Goal: Task Accomplishment & Management: Use online tool/utility

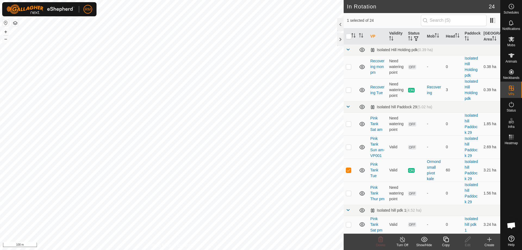
click at [448, 241] on icon at bounding box center [446, 239] width 7 height 7
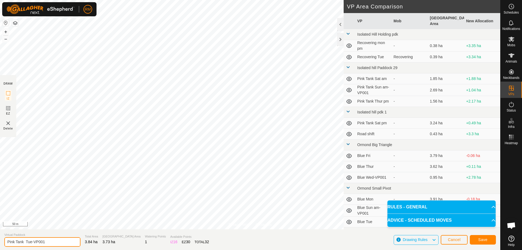
click at [47, 243] on input "Pink Tank Tue-VP001" at bounding box center [42, 242] width 76 height 10
type input "Pink Tank Thur"
click at [480, 240] on span "Save" at bounding box center [482, 239] width 9 height 4
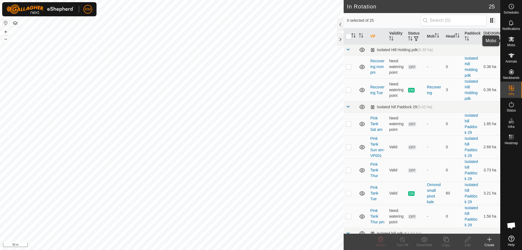
click at [511, 44] on span "Mobs" at bounding box center [512, 45] width 8 height 3
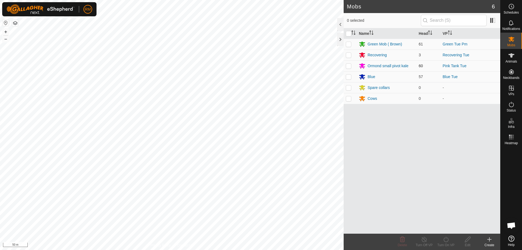
click at [351, 66] on p-checkbox at bounding box center [348, 66] width 5 height 4
checkbox input "true"
click at [445, 240] on icon at bounding box center [446, 239] width 7 height 7
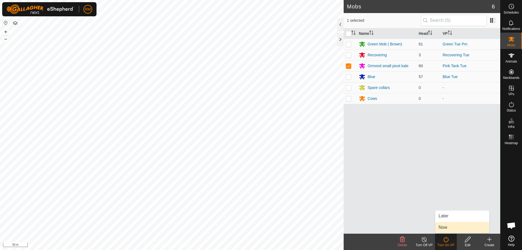
click at [446, 226] on link "Now" at bounding box center [463, 227] width 54 height 11
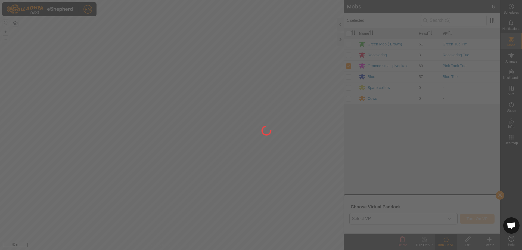
click at [451, 219] on div at bounding box center [261, 125] width 522 height 250
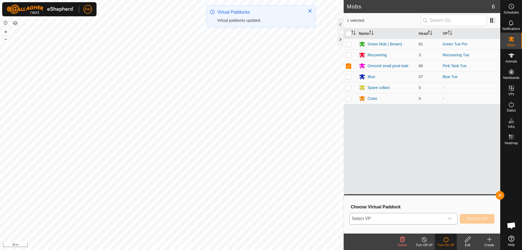
click at [450, 218] on icon "dropdown trigger" at bounding box center [450, 219] width 4 height 4
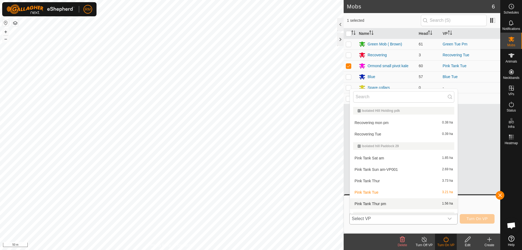
click at [382, 203] on li "Pink Tank Thur pm 1.56 ha" at bounding box center [404, 203] width 108 height 11
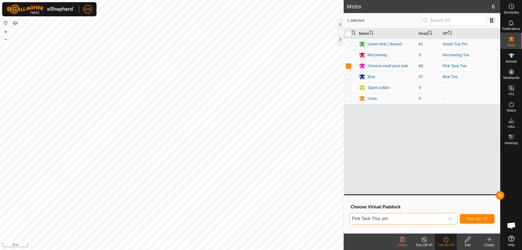
click at [450, 219] on icon "dropdown trigger" at bounding box center [450, 219] width 4 height 4
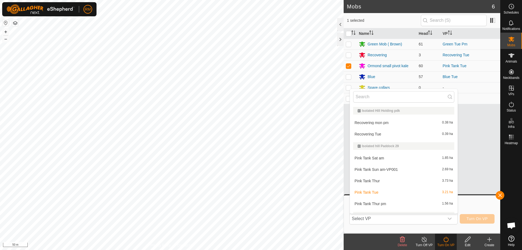
click at [388, 181] on li "Pink Tank Thur 3.73 ha" at bounding box center [404, 180] width 108 height 11
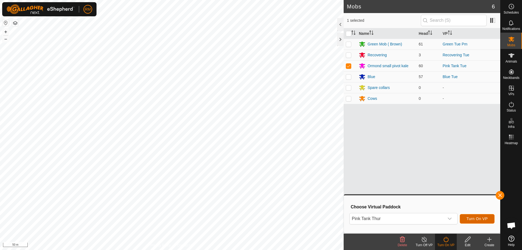
click at [471, 218] on span "Turn On VP" at bounding box center [477, 219] width 21 height 4
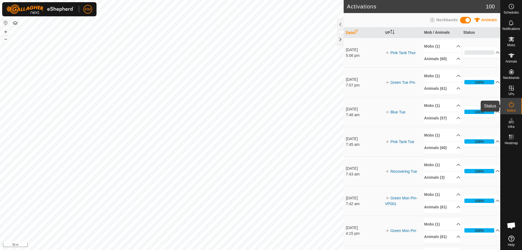
click at [511, 106] on icon at bounding box center [511, 104] width 7 height 7
